Goal: Obtain resource: Download file/media

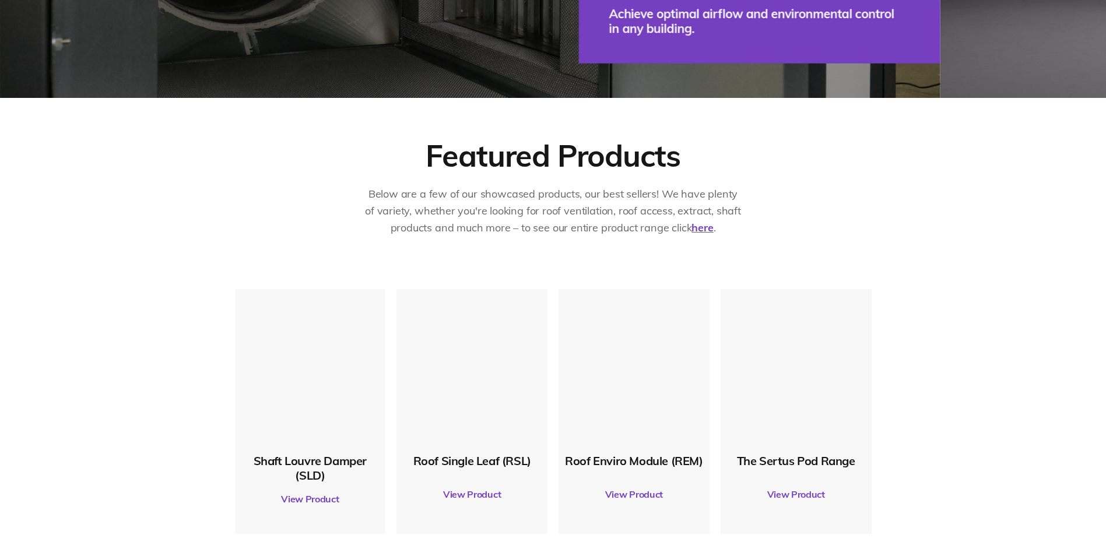
scroll to position [583, 0]
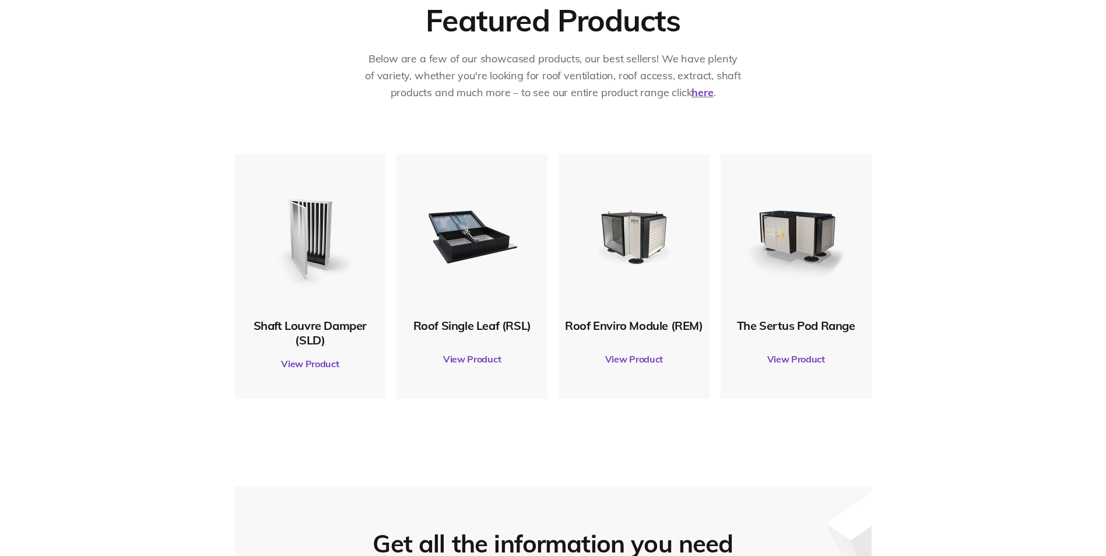
click at [488, 358] on link "View Product" at bounding box center [471, 359] width 139 height 33
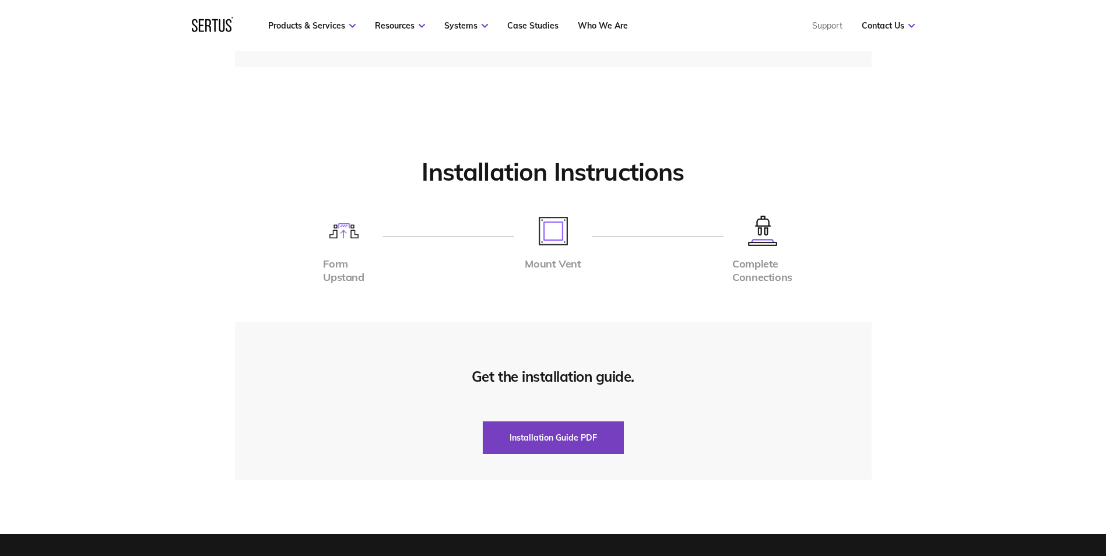
scroll to position [2740, 0]
click at [563, 434] on button "Installation Guide PDF" at bounding box center [553, 437] width 141 height 33
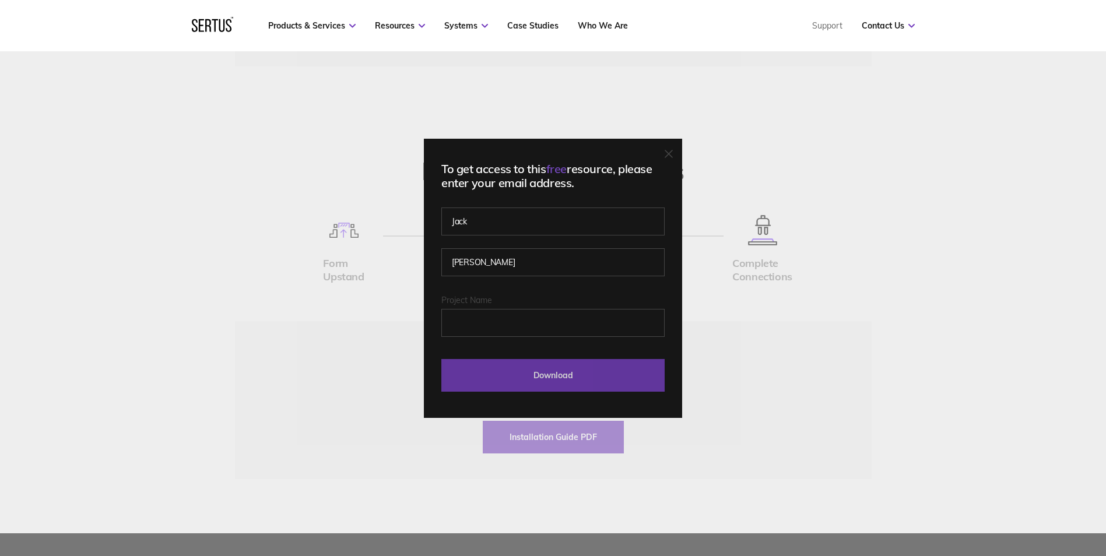
click at [551, 387] on input "Download" at bounding box center [552, 375] width 223 height 33
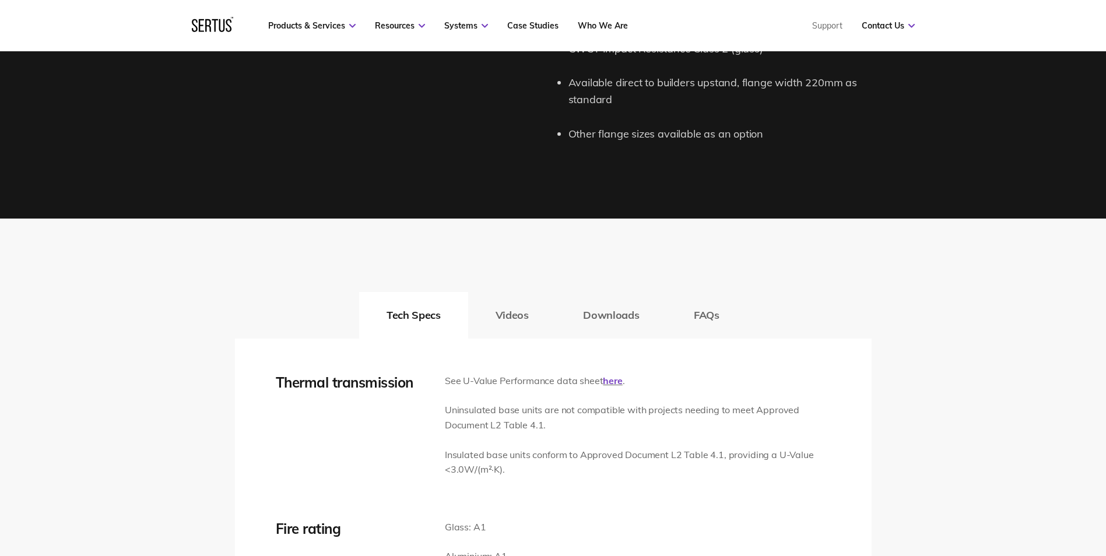
scroll to position [1574, 0]
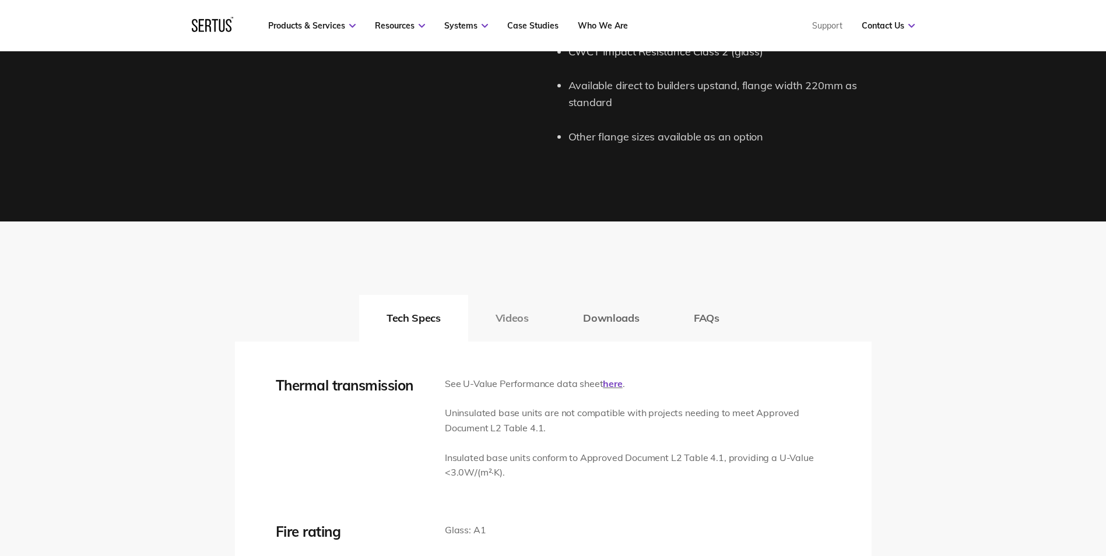
click at [534, 323] on button "Videos" at bounding box center [512, 318] width 88 height 47
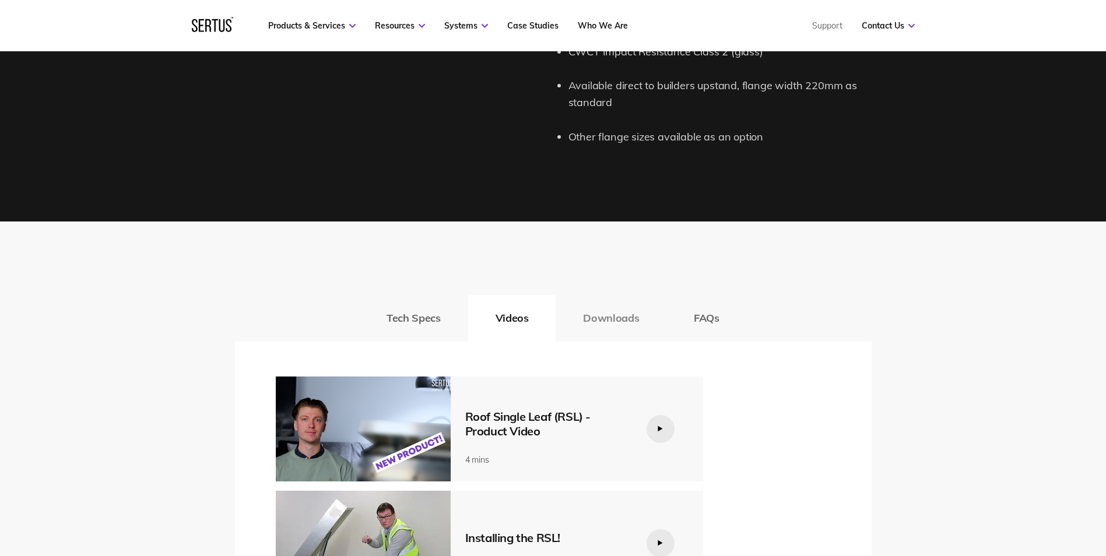
click at [604, 318] on button "Downloads" at bounding box center [610, 318] width 111 height 47
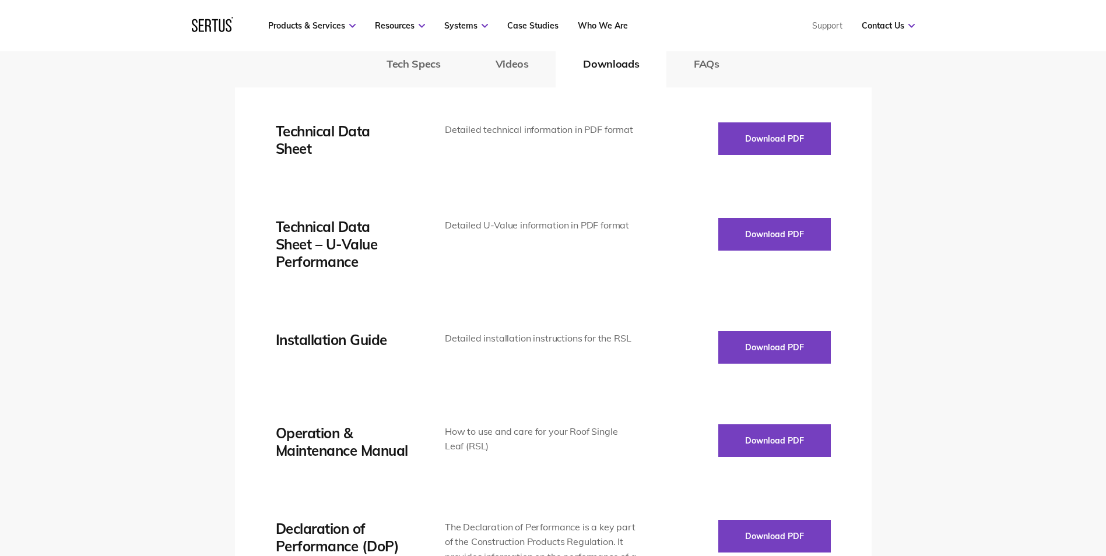
scroll to position [1807, 0]
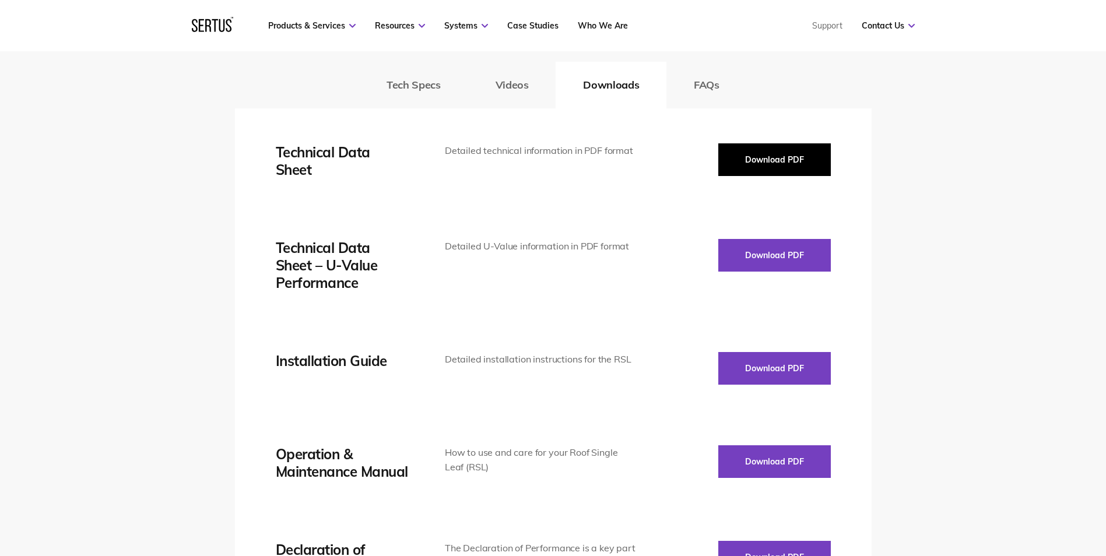
click at [757, 163] on button "Download PDF" at bounding box center [774, 159] width 112 height 33
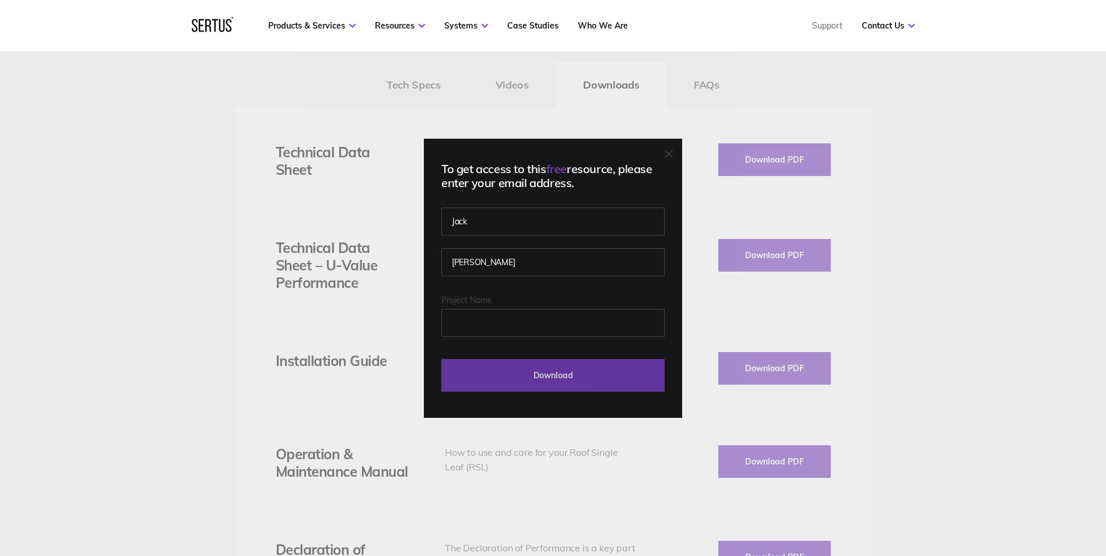
click at [512, 370] on input "Download" at bounding box center [552, 375] width 223 height 33
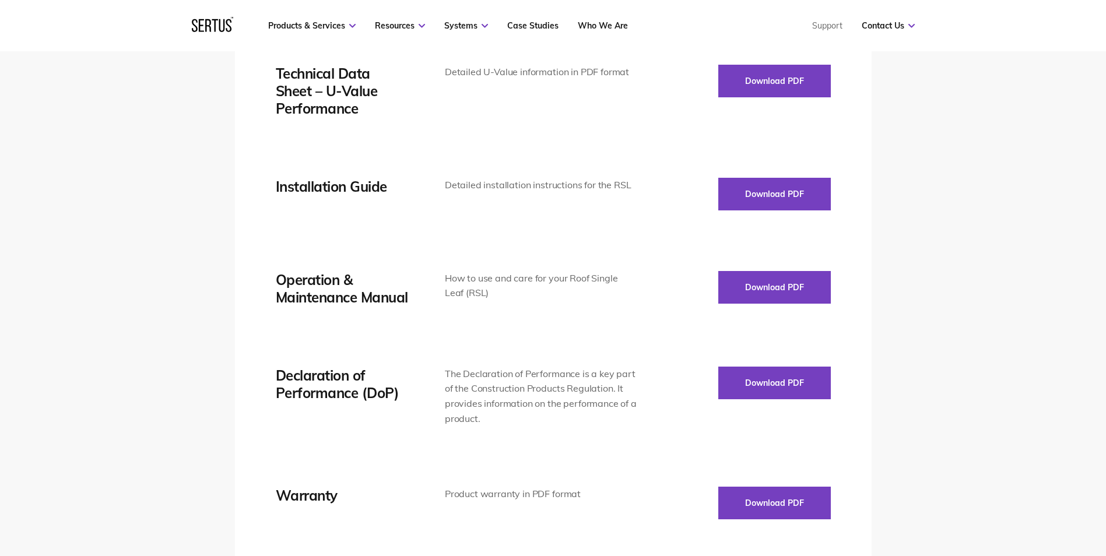
scroll to position [1982, 0]
click at [754, 201] on button "Download PDF" at bounding box center [774, 193] width 112 height 33
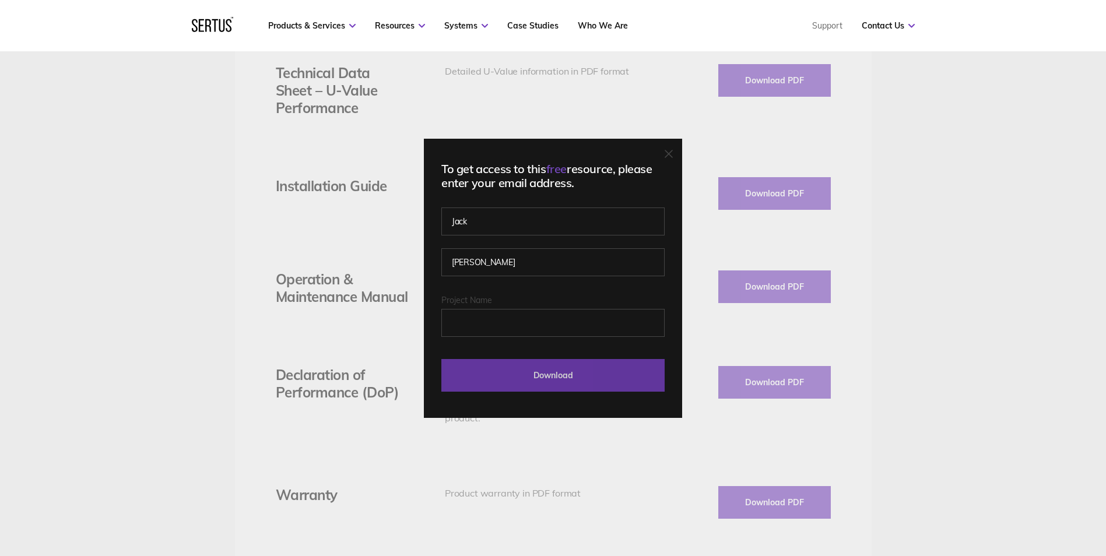
click at [591, 377] on input "Download" at bounding box center [552, 375] width 223 height 33
